Goal: Find specific page/section: Find specific page/section

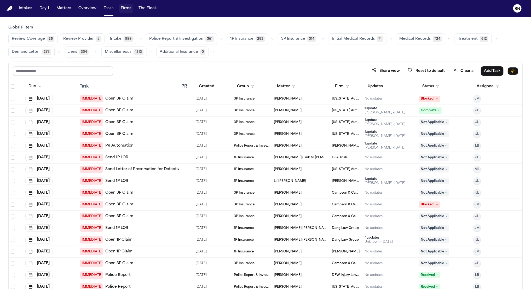
click at [122, 9] on button "Firms" at bounding box center [126, 8] width 15 height 9
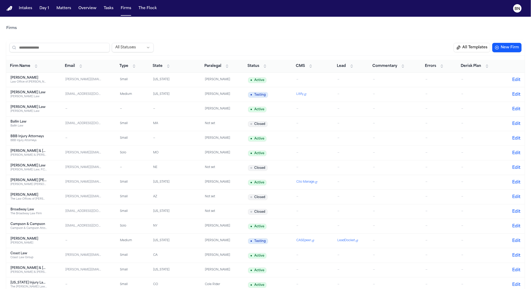
click at [215, 68] on span "Paralegal" at bounding box center [212, 66] width 17 height 5
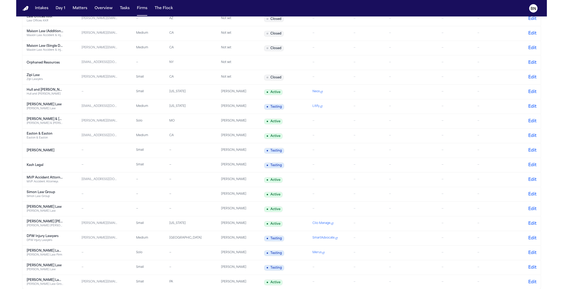
scroll to position [910, 0]
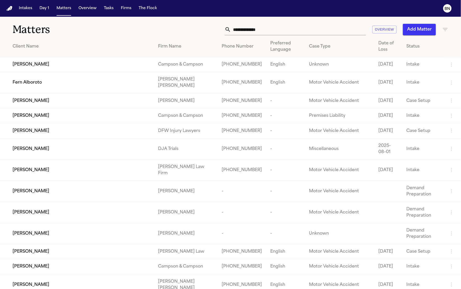
click at [107, 11] on button "Tasks" at bounding box center [109, 8] width 14 height 9
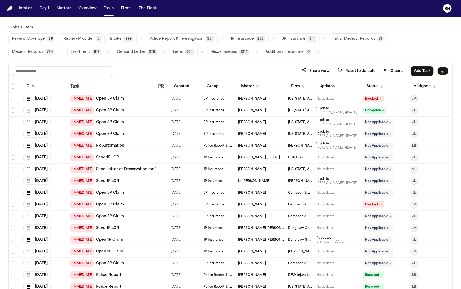
click at [220, 39] on icon "button" at bounding box center [221, 38] width 3 height 3
click at [182, 64] on span "Police Report Escalation" at bounding box center [171, 62] width 45 height 5
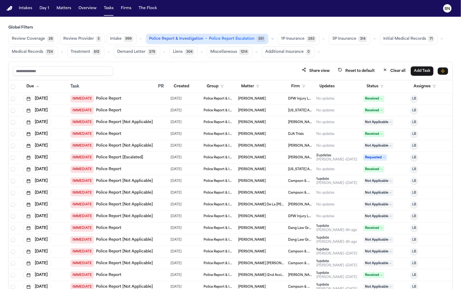
click at [153, 62] on div "Share view Reset to default Clear all Add Task" at bounding box center [230, 71] width 443 height 18
click at [375, 87] on button "Status" at bounding box center [374, 86] width 23 height 9
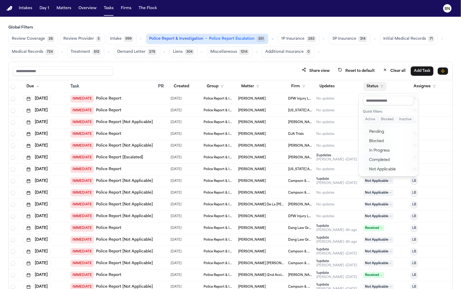
click at [369, 122] on button "Active" at bounding box center [370, 119] width 15 height 7
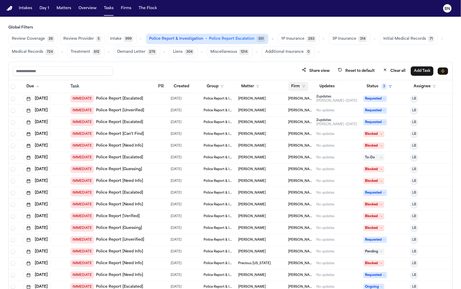
click at [292, 89] on button "Firm" at bounding box center [298, 86] width 20 height 9
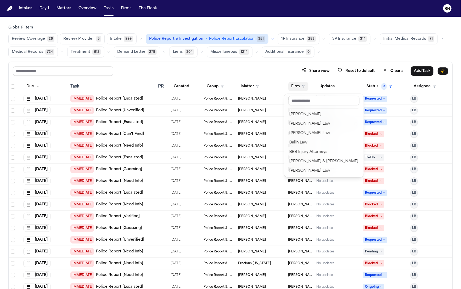
scroll to position [142, 0]
click at [302, 101] on input "text" at bounding box center [323, 100] width 71 height 9
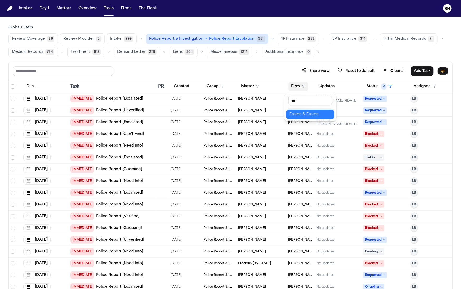
type input "***"
click at [302, 113] on div "Easton & Easton" at bounding box center [310, 114] width 42 height 6
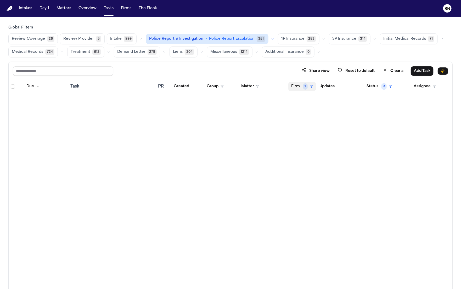
click at [301, 88] on button "Firm 1" at bounding box center [302, 86] width 28 height 9
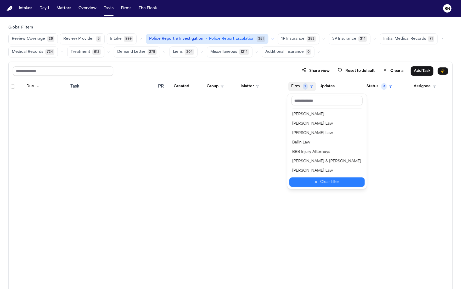
click at [322, 182] on div "Clear filter" at bounding box center [329, 182] width 19 height 6
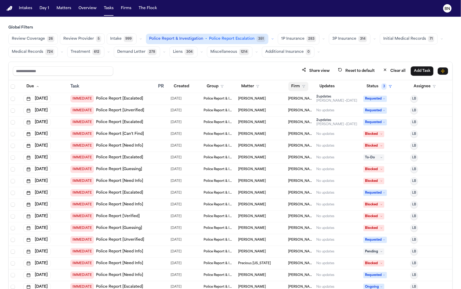
click at [290, 89] on button "Firm" at bounding box center [298, 86] width 20 height 9
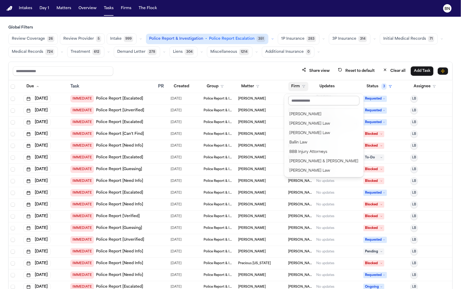
click at [303, 101] on input "text" at bounding box center [323, 100] width 71 height 9
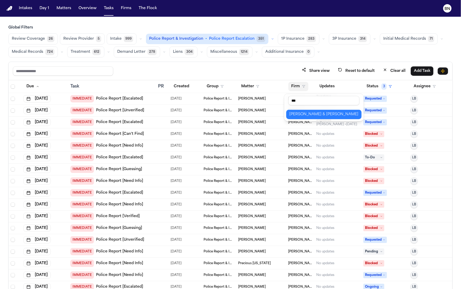
type input "***"
click at [301, 115] on div "[PERSON_NAME] & [PERSON_NAME]" at bounding box center [323, 114] width 69 height 6
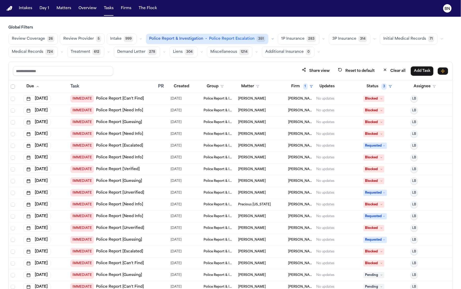
click at [13, 87] on span "Select all" at bounding box center [13, 86] width 4 height 4
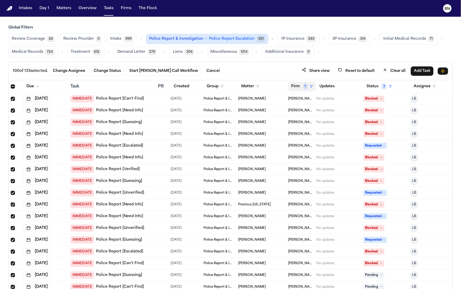
click at [309, 88] on icon "button" at bounding box center [310, 86] width 3 height 3
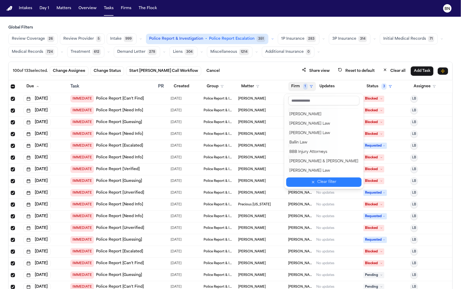
click at [330, 181] on div "Clear filter" at bounding box center [326, 182] width 19 height 6
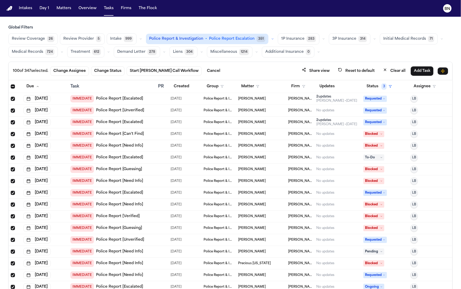
click at [13, 86] on span "Select all" at bounding box center [13, 86] width 4 height 4
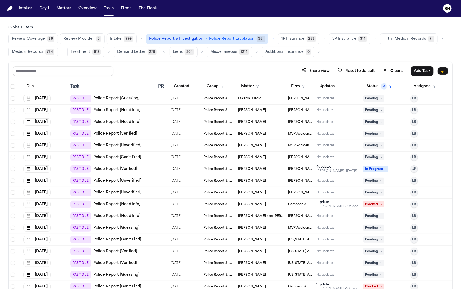
scroll to position [2299, 0]
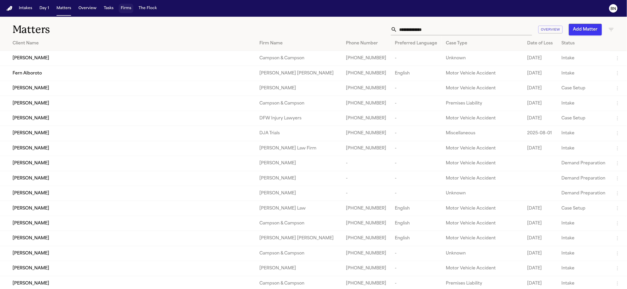
click at [123, 6] on button "Firms" at bounding box center [126, 8] width 15 height 9
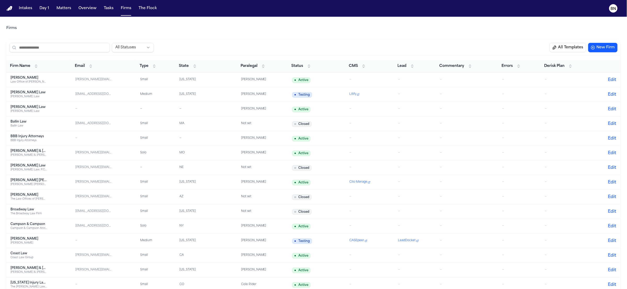
click at [257, 68] on span "Paralegal" at bounding box center [248, 66] width 17 height 5
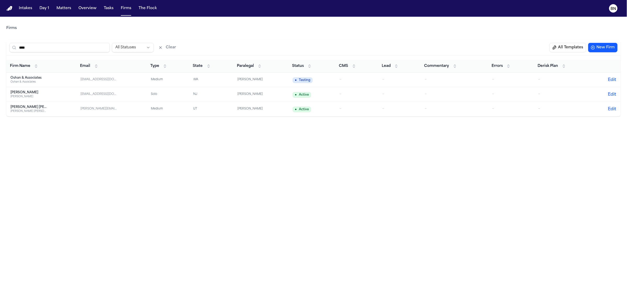
click at [56, 10] on button "Matters" at bounding box center [63, 8] width 19 height 9
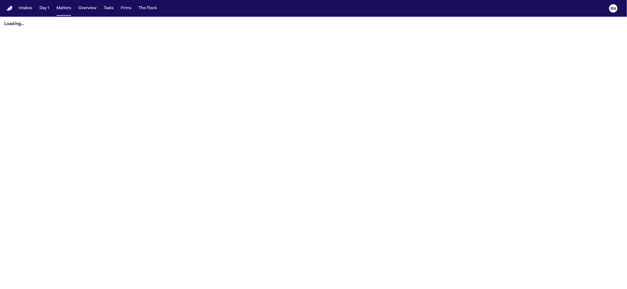
click at [121, 13] on nav "Intakes Day 1 Matters Overview Tasks Firms The Flock BN" at bounding box center [313, 8] width 627 height 17
click at [121, 12] on button "Firms" at bounding box center [126, 8] width 15 height 9
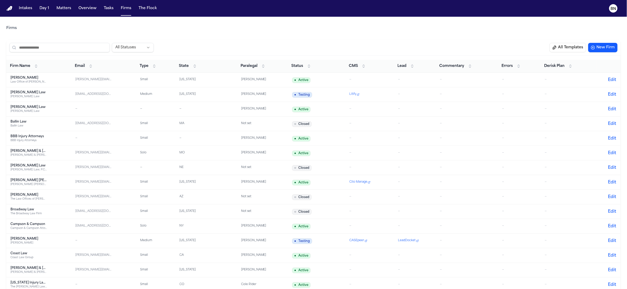
click at [74, 51] on input "search" at bounding box center [59, 47] width 100 height 9
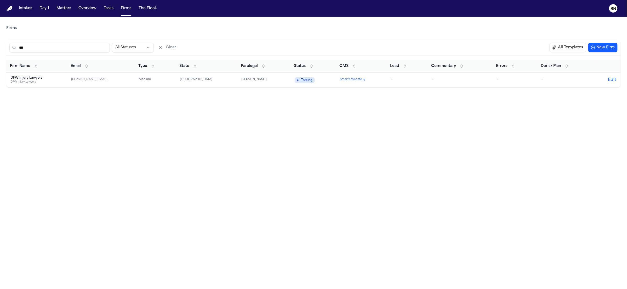
drag, startPoint x: 30, startPoint y: 47, endPoint x: 13, endPoint y: 46, distance: 17.0
click at [13, 46] on div "***" at bounding box center [59, 47] width 100 height 9
type input "***"
click at [94, 11] on button "Overview" at bounding box center [87, 8] width 22 height 9
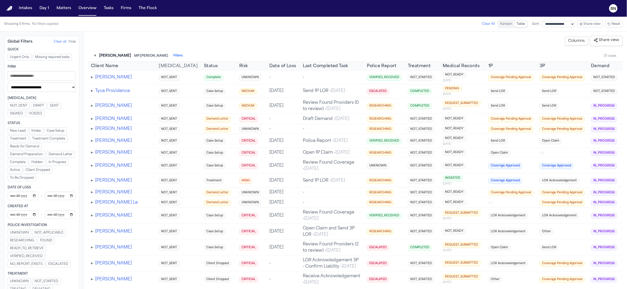
drag, startPoint x: 78, startPoint y: 25, endPoint x: 93, endPoint y: 36, distance: 18.4
click at [78, 25] on div "Showing 5 firms No filters applied Clear All" at bounding box center [249, 24] width 491 height 8
click at [63, 7] on button "Matters" at bounding box center [63, 8] width 19 height 9
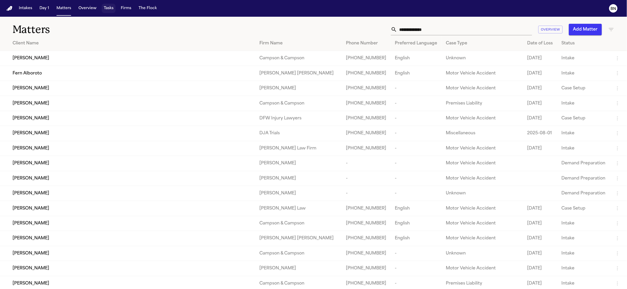
click at [108, 10] on button "Tasks" at bounding box center [109, 8] width 14 height 9
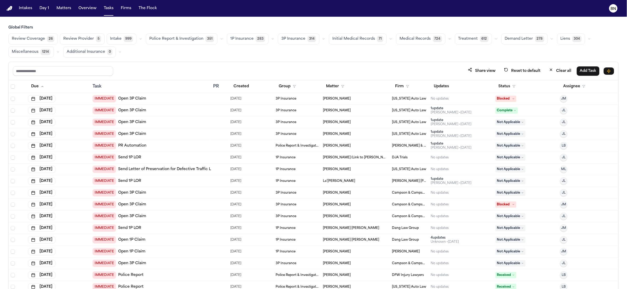
click at [140, 39] on icon "button" at bounding box center [141, 39] width 2 height 1
click at [132, 53] on span "Retainer Agreement" at bounding box center [128, 54] width 37 height 10
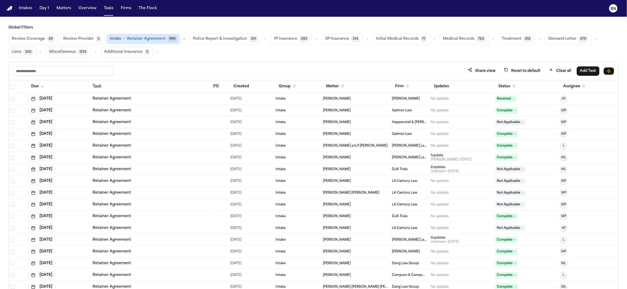
drag, startPoint x: 155, startPoint y: 63, endPoint x: 152, endPoint y: 63, distance: 2.6
click at [153, 63] on div "Share view Reset to default Clear all Add Task" at bounding box center [314, 71] width 610 height 18
click at [39, 37] on span "Review Coverage" at bounding box center [28, 38] width 33 height 5
